Goal: Check status: Check status

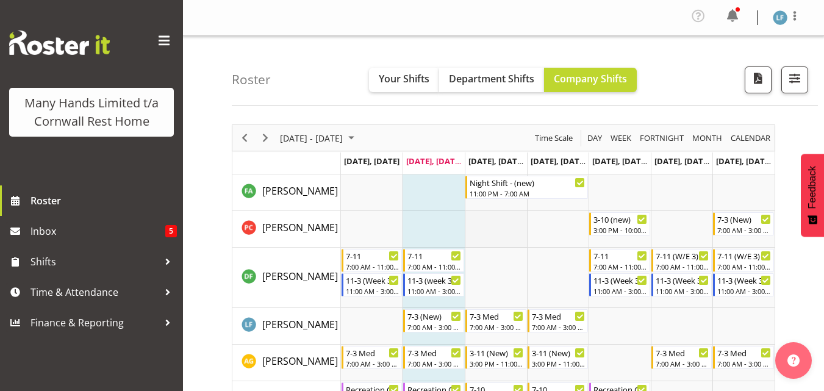
scroll to position [61, 0]
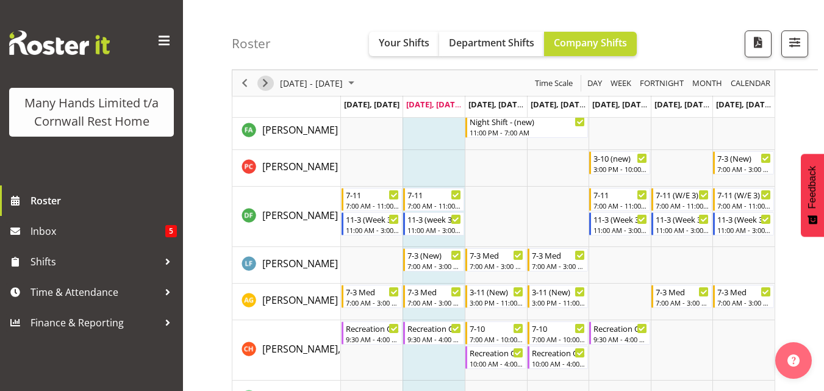
click at [263, 80] on span "Next" at bounding box center [265, 83] width 15 height 15
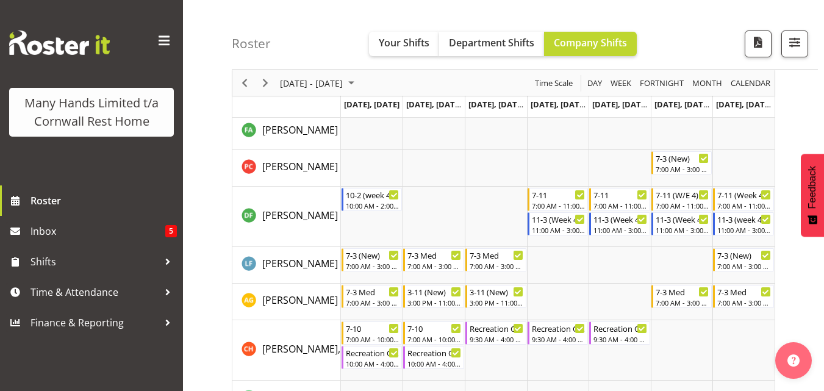
click at [265, 82] on span "Next" at bounding box center [265, 83] width 15 height 15
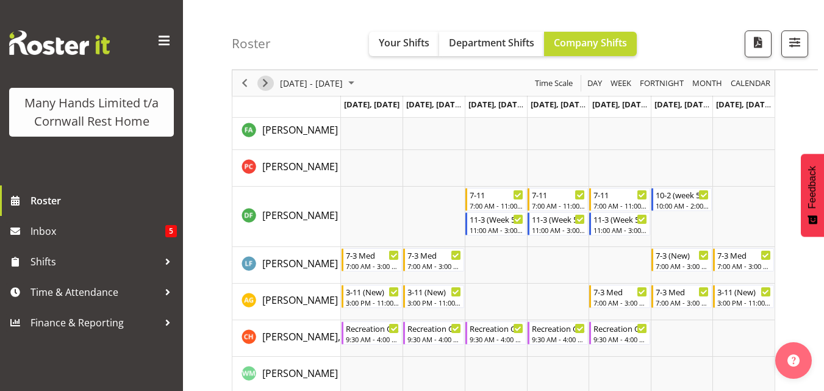
click at [267, 86] on span "Next" at bounding box center [265, 83] width 15 height 15
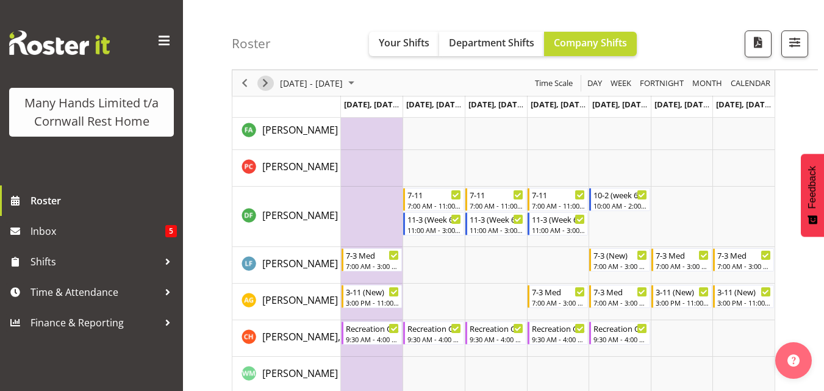
click at [266, 85] on span "Next" at bounding box center [265, 83] width 15 height 15
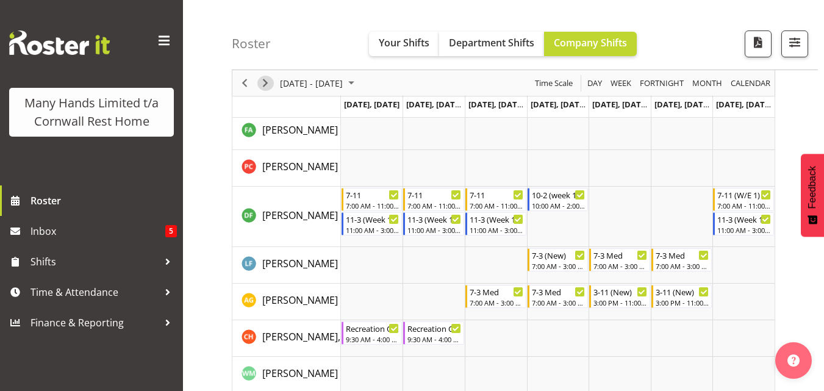
click at [265, 85] on span "Next" at bounding box center [265, 83] width 15 height 15
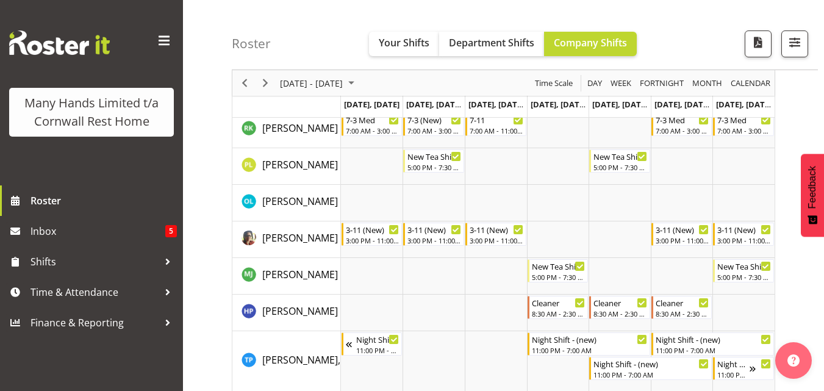
scroll to position [427, 0]
